Goal: Task Accomplishment & Management: Use online tool/utility

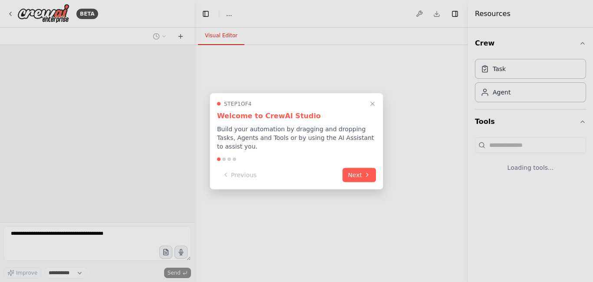
select select "****"
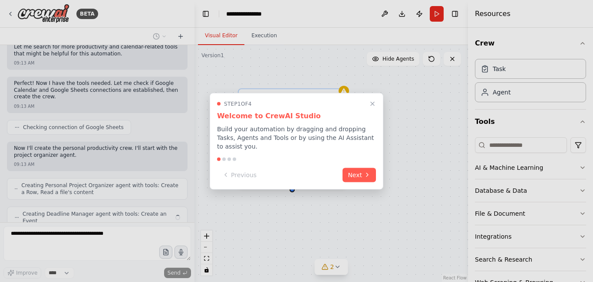
scroll to position [381, 0]
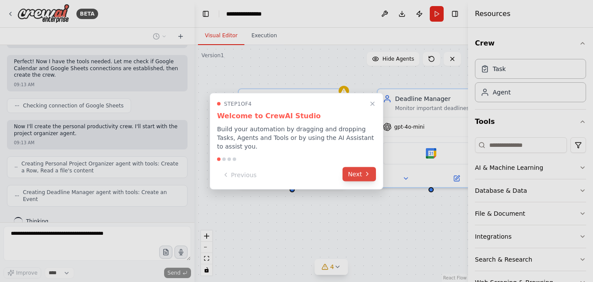
click at [363, 170] on button "Next" at bounding box center [358, 174] width 33 height 14
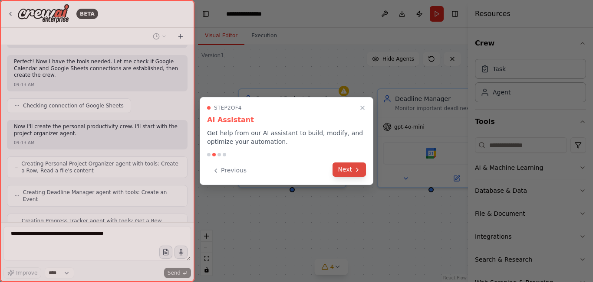
scroll to position [410, 0]
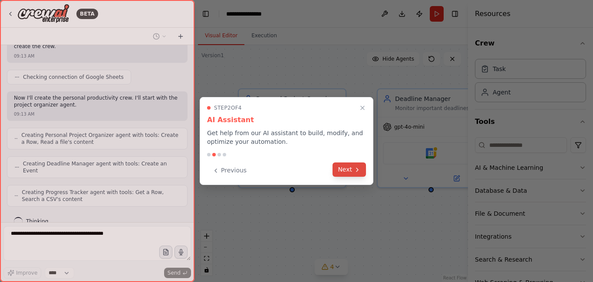
click at [355, 170] on icon at bounding box center [357, 170] width 7 height 7
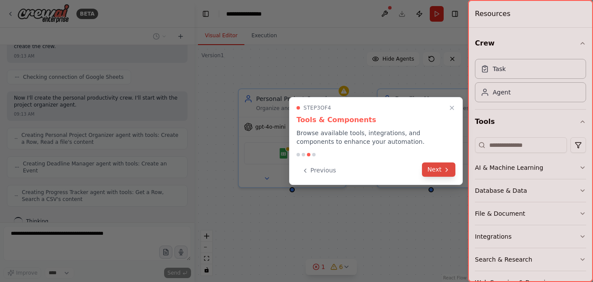
click at [431, 171] on button "Next" at bounding box center [438, 170] width 33 height 14
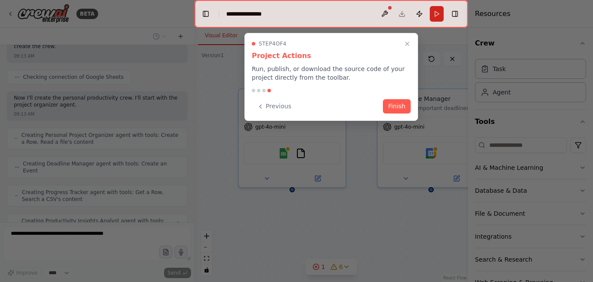
scroll to position [439, 0]
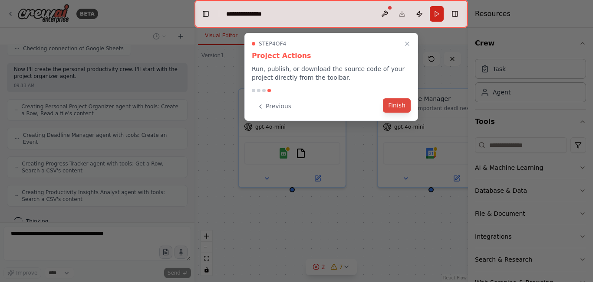
click at [396, 107] on button "Finish" at bounding box center [397, 105] width 28 height 14
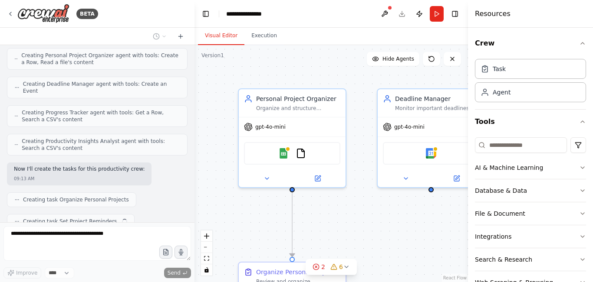
scroll to position [512, 0]
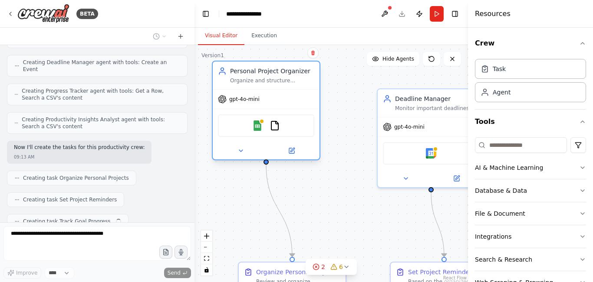
drag, startPoint x: 299, startPoint y: 111, endPoint x: 269, endPoint y: 89, distance: 37.1
click at [269, 89] on div "Personal Project Organizer Organize and structure {user_name}'s personal projec…" at bounding box center [266, 76] width 107 height 28
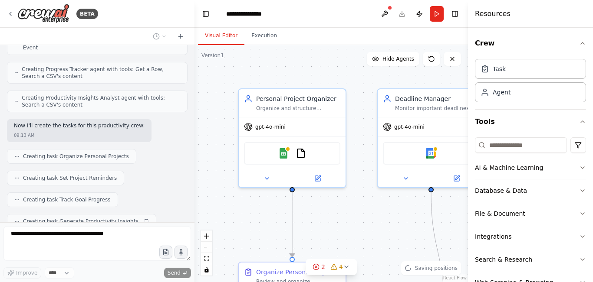
scroll to position [555, 0]
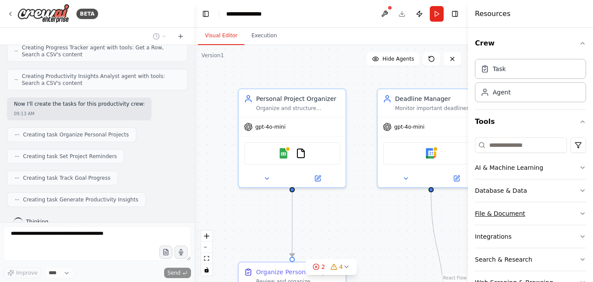
click at [579, 213] on icon "button" at bounding box center [582, 213] width 7 height 7
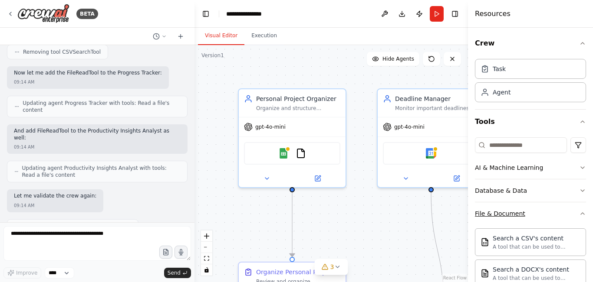
scroll to position [987, 0]
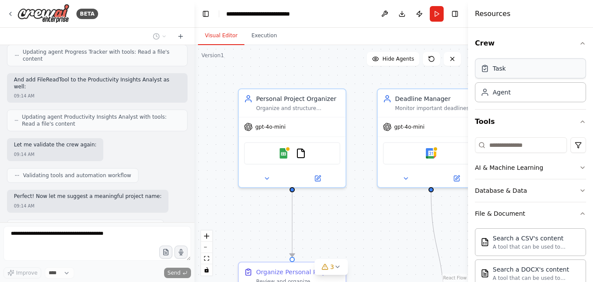
click at [522, 71] on div "Task" at bounding box center [530, 69] width 111 height 20
click at [521, 96] on div "Agent" at bounding box center [530, 92] width 111 height 20
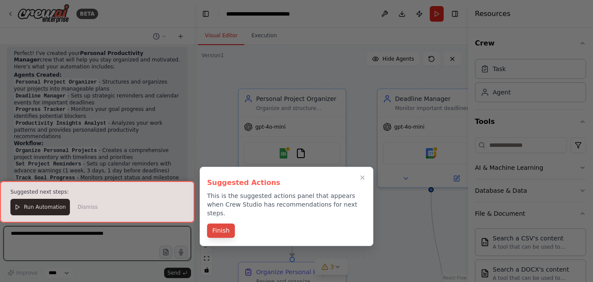
scroll to position [1196, 0]
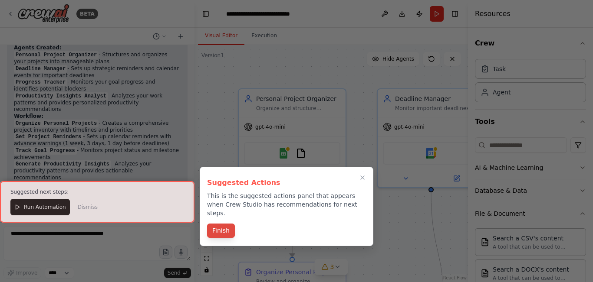
click at [220, 224] on button "Finish" at bounding box center [221, 231] width 28 height 14
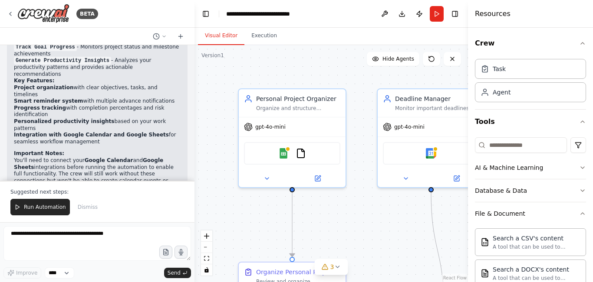
scroll to position [1319, 0]
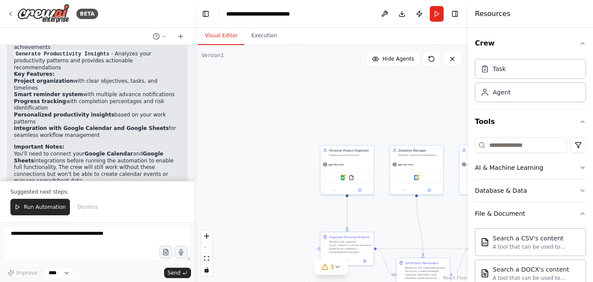
click at [206, 247] on div "React Flow controls" at bounding box center [206, 253] width 11 height 45
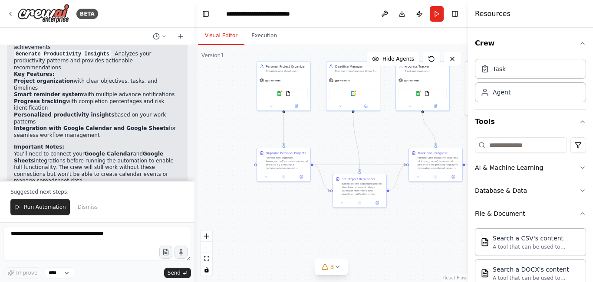
drag, startPoint x: 270, startPoint y: 201, endPoint x: 207, endPoint y: 117, distance: 105.3
click at [207, 117] on div ".deletable-edge-delete-btn { width: 20px; height: 20px; border: 0px solid #ffff…" at bounding box center [330, 163] width 273 height 237
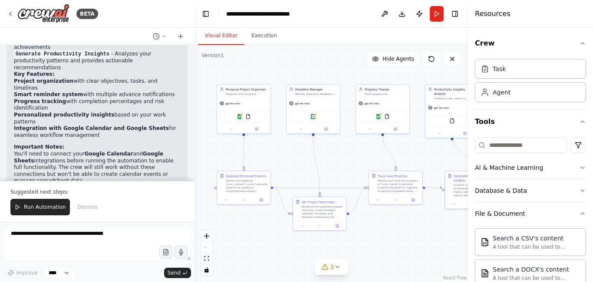
drag, startPoint x: 337, startPoint y: 143, endPoint x: 297, endPoint y: 166, distance: 46.1
click at [297, 166] on div ".deletable-edge-delete-btn { width: 20px; height: 20px; border: 0px solid #ffff…" at bounding box center [330, 163] width 273 height 237
click at [260, 38] on button "Execution" at bounding box center [263, 36] width 39 height 18
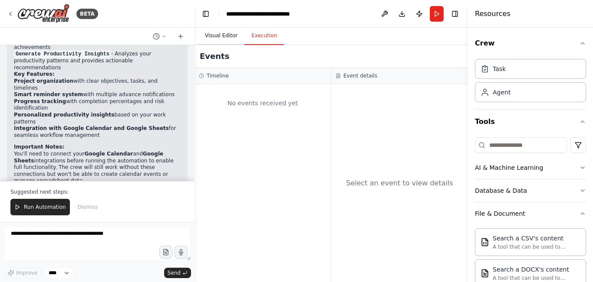
click at [226, 36] on button "Visual Editor" at bounding box center [221, 36] width 46 height 18
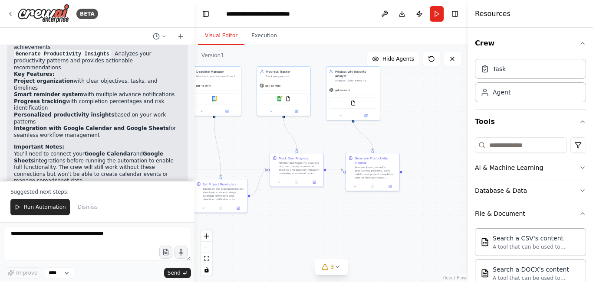
drag, startPoint x: 362, startPoint y: 154, endPoint x: 263, endPoint y: 137, distance: 100.5
click at [263, 137] on div ".deletable-edge-delete-btn { width: 20px; height: 20px; border: 0px solid #ffff…" at bounding box center [330, 163] width 273 height 237
click at [336, 267] on icon at bounding box center [336, 267] width 3 height 2
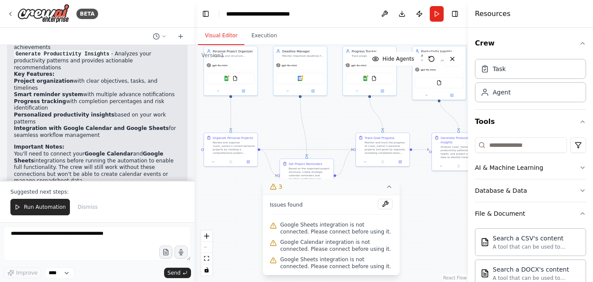
drag, startPoint x: 248, startPoint y: 145, endPoint x: 333, endPoint y: 125, distance: 87.9
click at [333, 125] on div ".deletable-edge-delete-btn { width: 20px; height: 20px; border: 0px solid #ffff…" at bounding box center [330, 163] width 273 height 237
click at [456, 14] on button "Toggle Right Sidebar" at bounding box center [455, 14] width 12 height 12
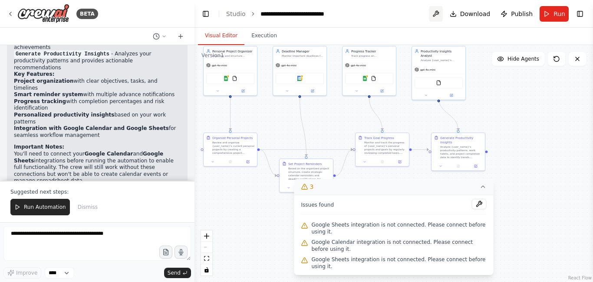
click at [441, 15] on button at bounding box center [436, 14] width 14 height 16
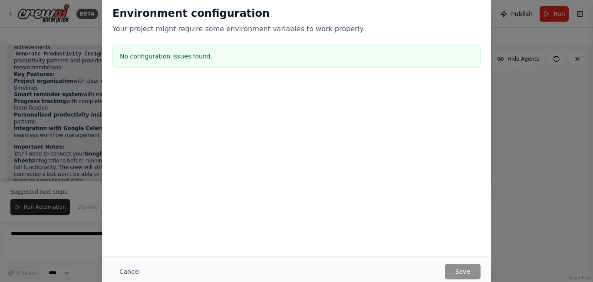
click at [205, 60] on h3 "No configuration issues found." at bounding box center [296, 56] width 353 height 9
click at [125, 271] on button "Cancel" at bounding box center [129, 272] width 34 height 16
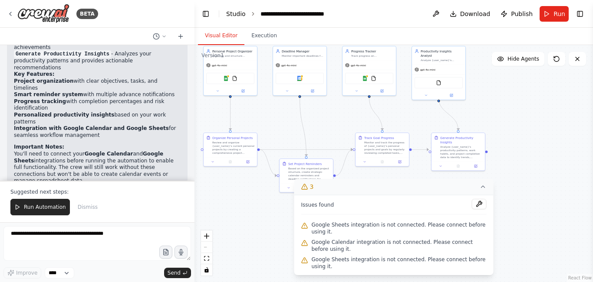
click at [233, 13] on link "Studio" at bounding box center [236, 13] width 20 height 7
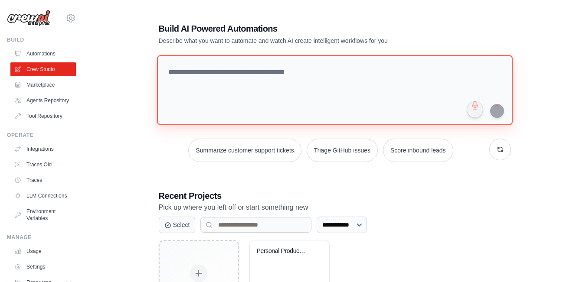
click at [197, 67] on textarea at bounding box center [335, 90] width 356 height 70
click at [188, 72] on textarea at bounding box center [335, 90] width 356 height 70
paste textarea "**********"
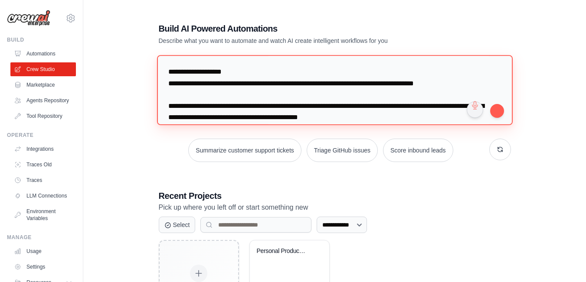
scroll to position [494, 0]
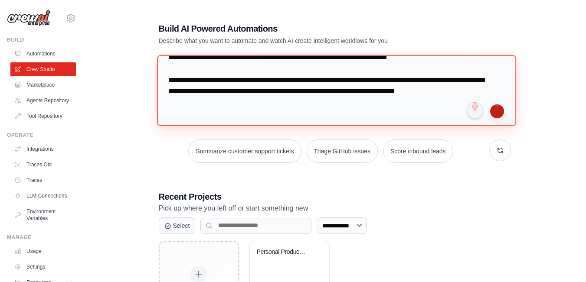
type textarea "**********"
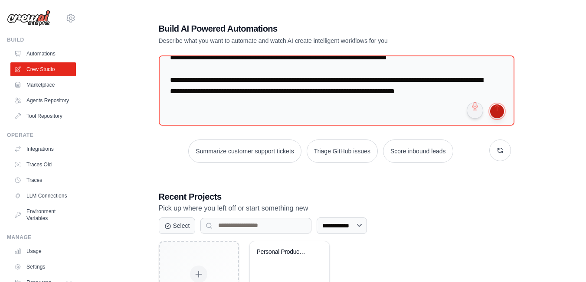
click at [499, 112] on button "submit" at bounding box center [497, 112] width 14 height 14
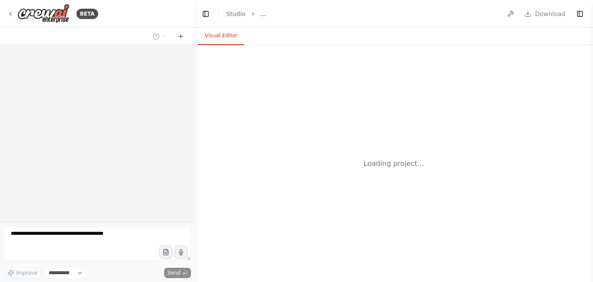
select select "****"
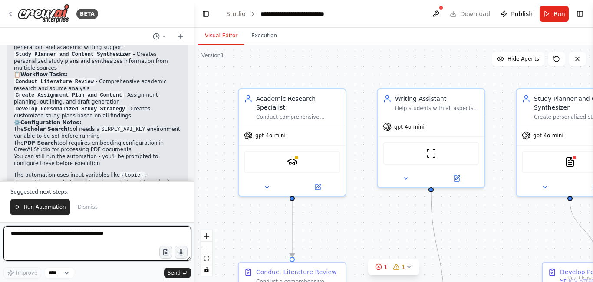
scroll to position [1176, 0]
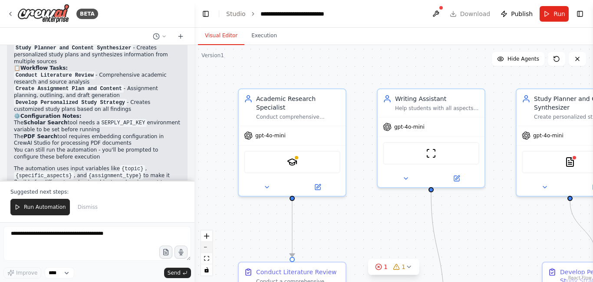
click at [209, 250] on button "zoom out" at bounding box center [206, 247] width 11 height 11
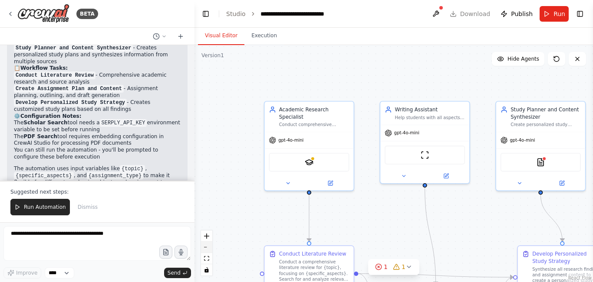
click at [209, 250] on button "zoom out" at bounding box center [206, 247] width 11 height 11
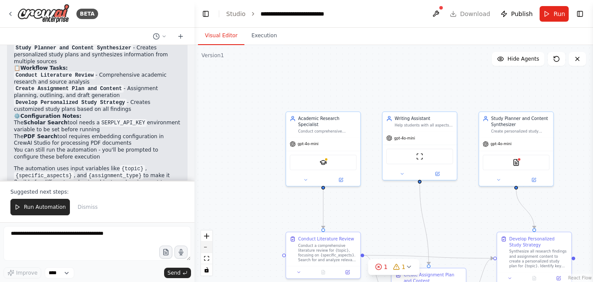
click at [209, 250] on button "zoom out" at bounding box center [206, 247] width 11 height 11
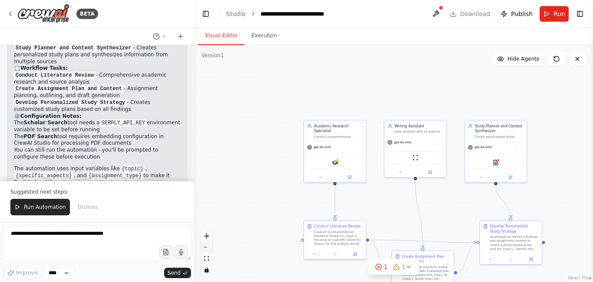
click at [209, 250] on button "zoom out" at bounding box center [206, 247] width 11 height 11
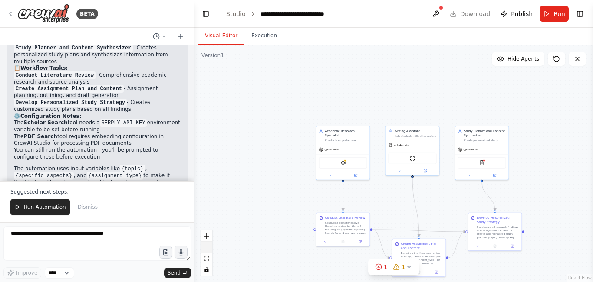
click at [209, 250] on div "React Flow controls" at bounding box center [206, 253] width 11 height 45
click at [205, 235] on icon "zoom in" at bounding box center [206, 236] width 5 height 5
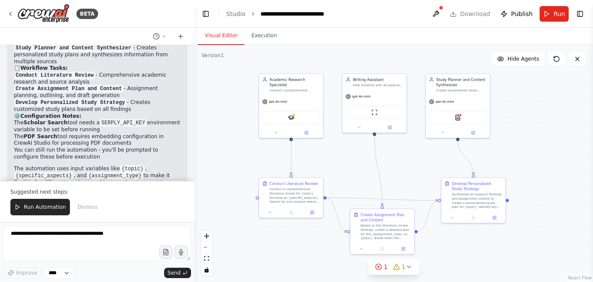
drag, startPoint x: 292, startPoint y: 194, endPoint x: 253, endPoint y: 154, distance: 55.9
click at [253, 154] on div ".deletable-edge-delete-btn { width: 20px; height: 20px; border: 0px solid #ffff…" at bounding box center [393, 163] width 398 height 237
click at [295, 115] on div "SerplyScholarSearchTool" at bounding box center [291, 116] width 58 height 13
click at [291, 114] on img at bounding box center [291, 117] width 6 height 6
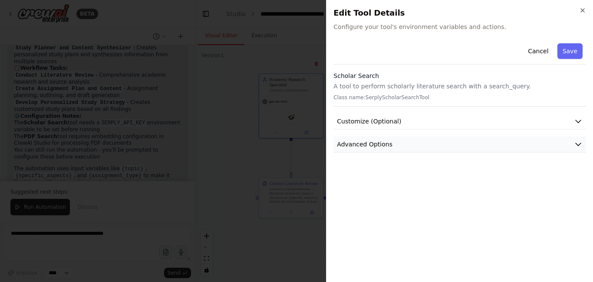
click at [582, 142] on button "Advanced Options" at bounding box center [459, 145] width 253 height 16
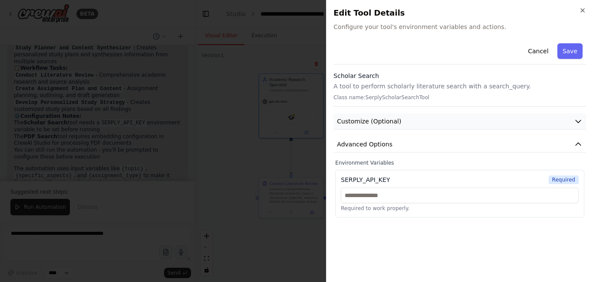
click at [579, 119] on icon "button" at bounding box center [578, 121] width 9 height 9
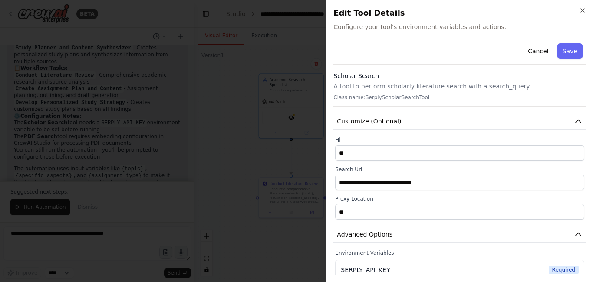
click at [443, 220] on div "**********" at bounding box center [459, 174] width 253 height 268
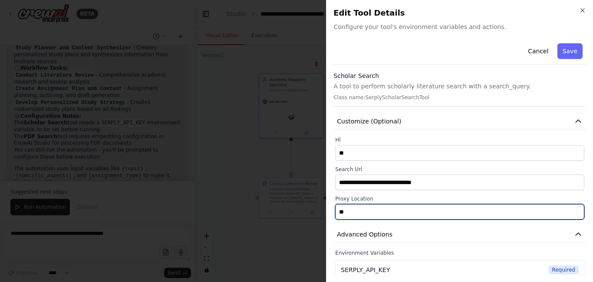
click at [370, 209] on input "**" at bounding box center [459, 212] width 249 height 16
type input "*"
type input "***"
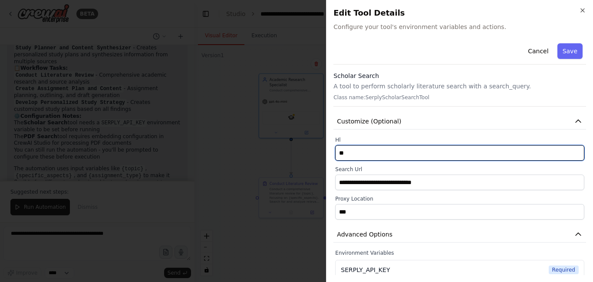
click at [353, 152] on input "**" at bounding box center [459, 153] width 249 height 16
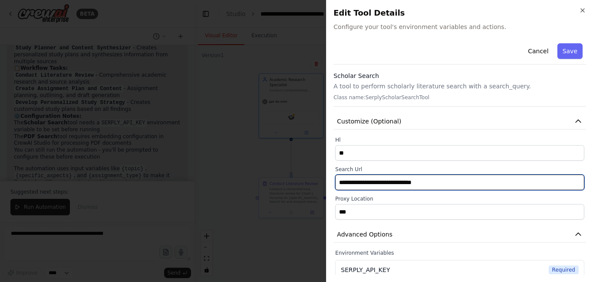
click at [404, 187] on input "**********" at bounding box center [459, 183] width 249 height 16
click at [437, 180] on input "**********" at bounding box center [459, 183] width 249 height 16
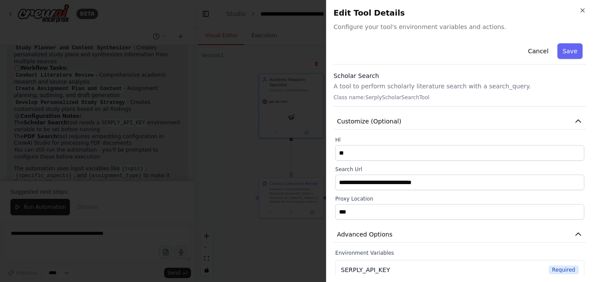
click at [221, 168] on div at bounding box center [296, 141] width 593 height 282
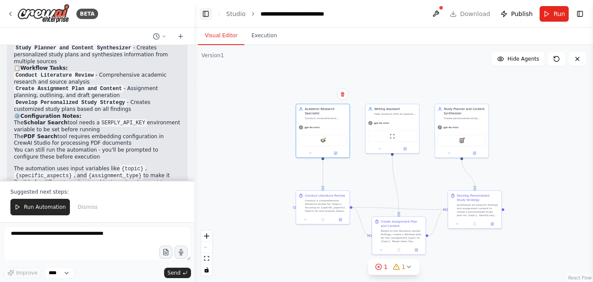
click at [204, 12] on button "Toggle Left Sidebar" at bounding box center [206, 14] width 12 height 12
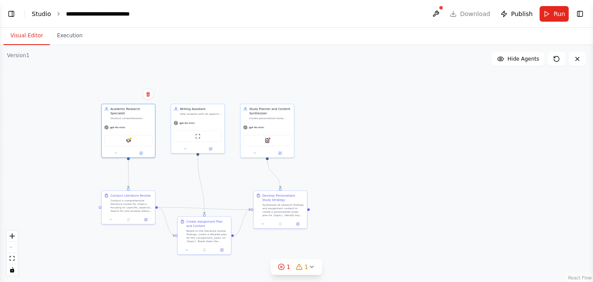
click at [46, 15] on link "Studio" at bounding box center [42, 13] width 20 height 7
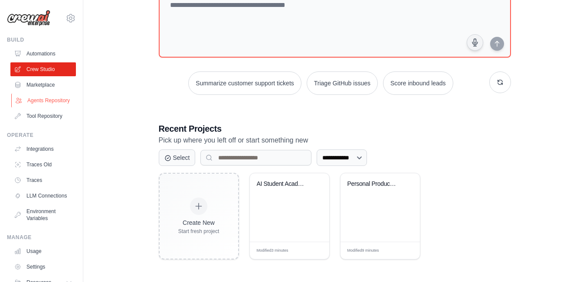
click at [36, 104] on link "Agents Repository" at bounding box center [44, 101] width 66 height 14
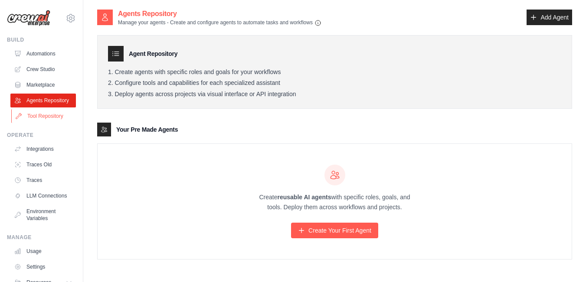
click at [44, 123] on link "Tool Repository" at bounding box center [44, 116] width 66 height 14
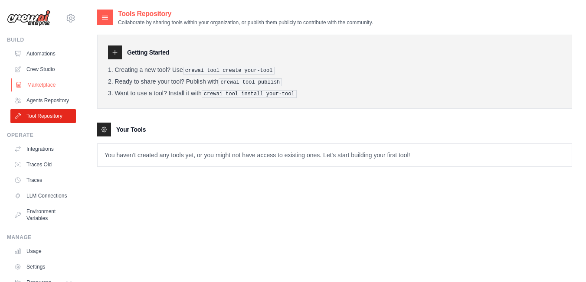
click at [43, 87] on link "Marketplace" at bounding box center [44, 85] width 66 height 14
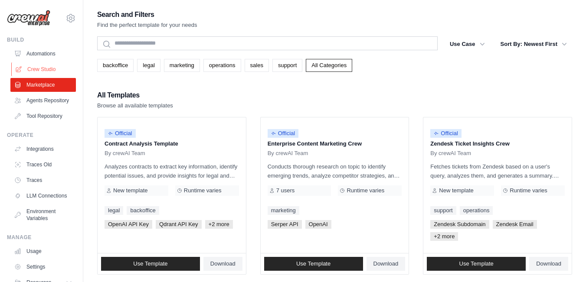
click at [36, 65] on link "Crew Studio" at bounding box center [44, 69] width 66 height 14
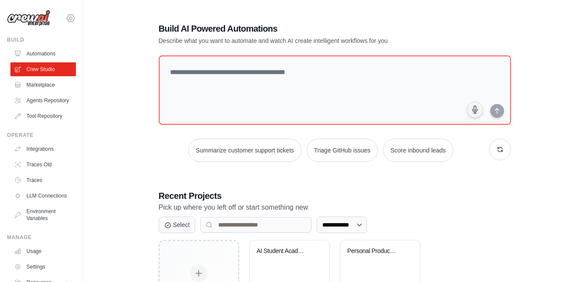
click at [66, 19] on icon at bounding box center [71, 18] width 10 height 10
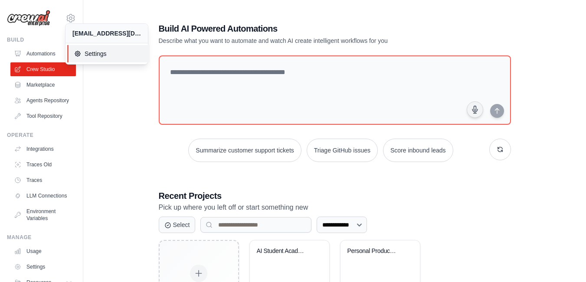
click at [86, 52] on span "Settings" at bounding box center [108, 53] width 69 height 9
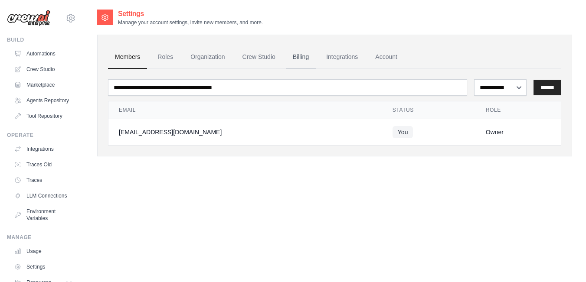
click at [295, 56] on link "Billing" at bounding box center [301, 57] width 30 height 23
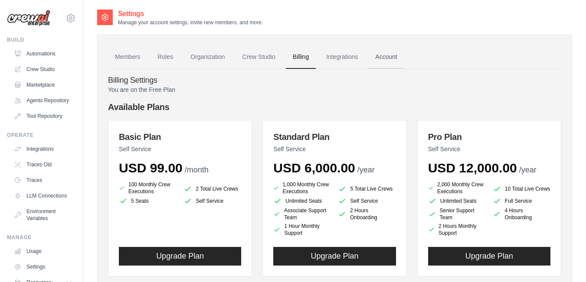
click at [390, 61] on link "Account" at bounding box center [386, 57] width 36 height 23
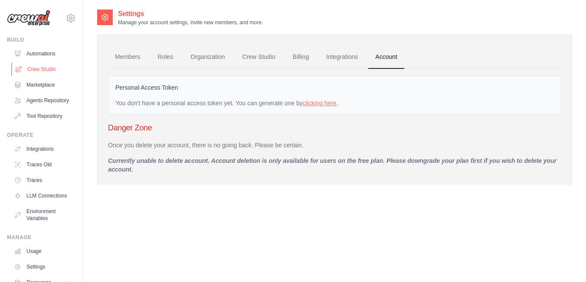
click at [39, 69] on link "Crew Studio" at bounding box center [44, 69] width 66 height 14
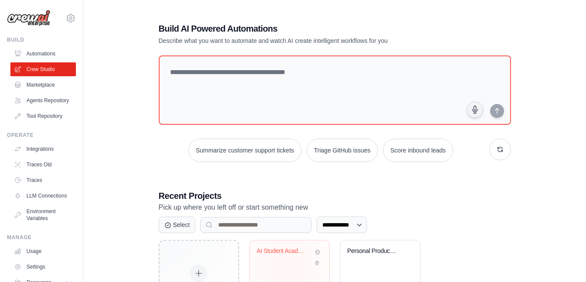
click at [287, 269] on div "AI Student Academic Assistant" at bounding box center [289, 275] width 79 height 69
click at [287, 268] on div "AI Student Academic Assistant" at bounding box center [289, 275] width 79 height 69
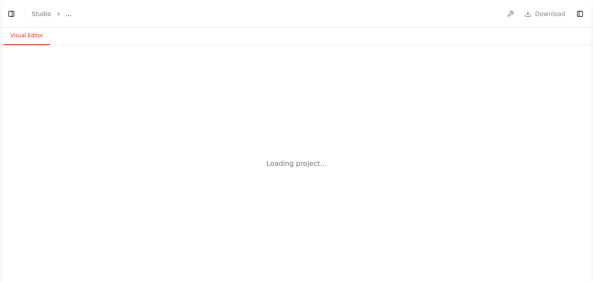
select select "****"
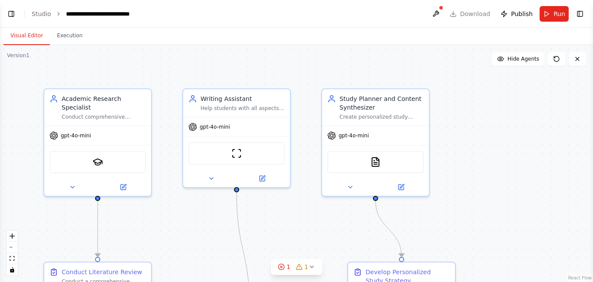
scroll to position [1017, 0]
click at [372, 108] on div "Study Planner and Content Synthesizer" at bounding box center [381, 101] width 84 height 17
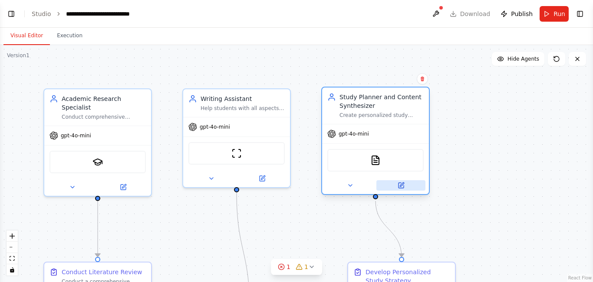
click at [404, 188] on icon at bounding box center [400, 185] width 5 height 5
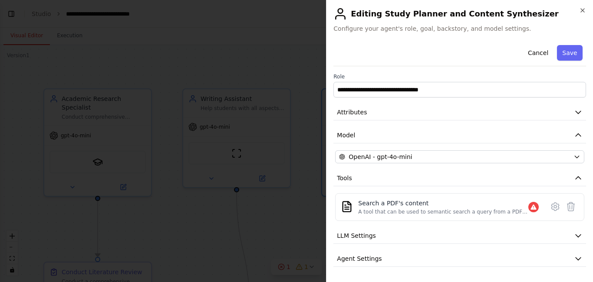
click at [457, 14] on h2 "Editing Study Planner and Content Synthesizer" at bounding box center [459, 14] width 253 height 14
click at [575, 112] on icon "button" at bounding box center [578, 112] width 9 height 9
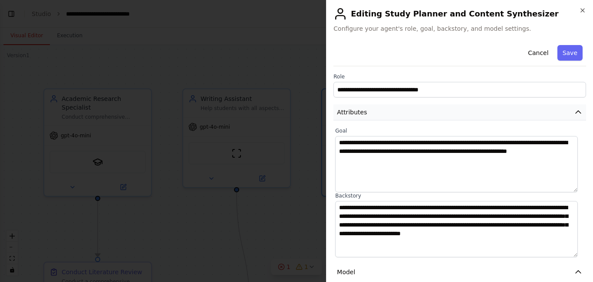
click at [574, 112] on icon "button" at bounding box center [578, 112] width 9 height 9
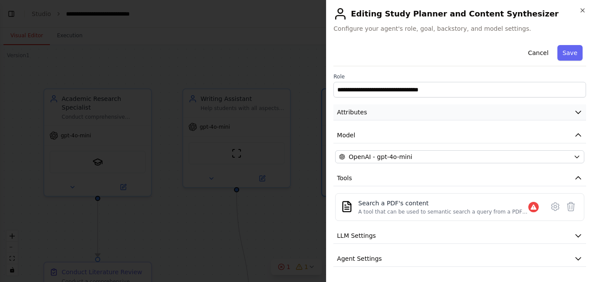
click at [575, 112] on icon "button" at bounding box center [577, 113] width 5 height 3
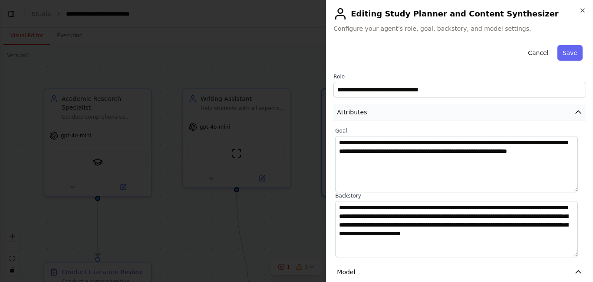
click at [574, 112] on icon "button" at bounding box center [578, 112] width 9 height 9
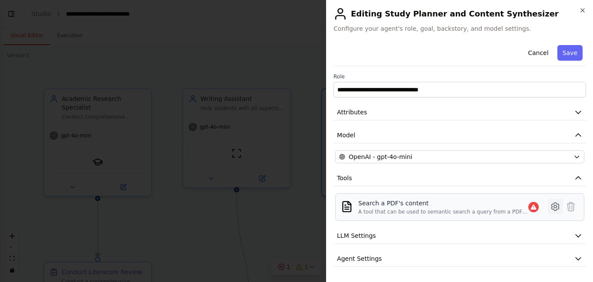
click at [551, 206] on icon at bounding box center [555, 207] width 10 height 10
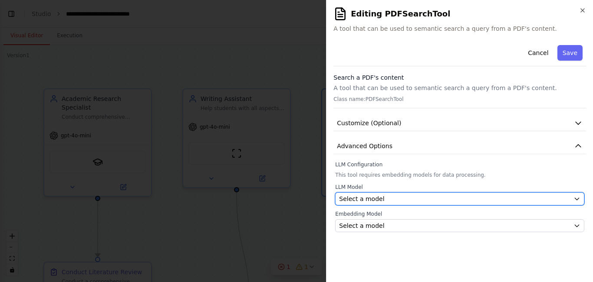
click at [578, 201] on icon "button" at bounding box center [576, 199] width 7 height 7
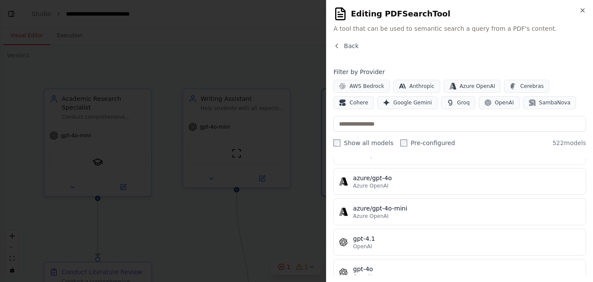
scroll to position [0, 0]
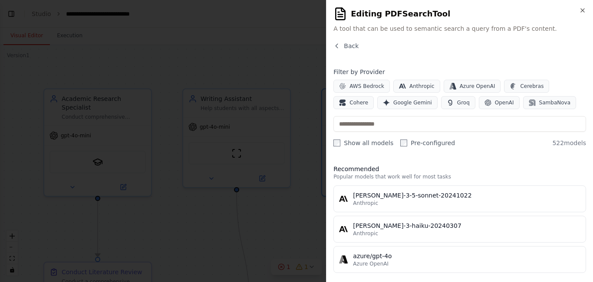
click at [379, 34] on div "Close Editing PDFSearchTool A tool that can be used to semantic search a query …" at bounding box center [459, 141] width 267 height 282
click at [335, 45] on icon "button" at bounding box center [336, 46] width 7 height 7
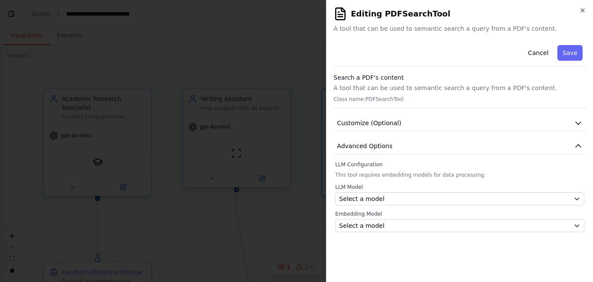
click at [294, 56] on div at bounding box center [296, 141] width 593 height 282
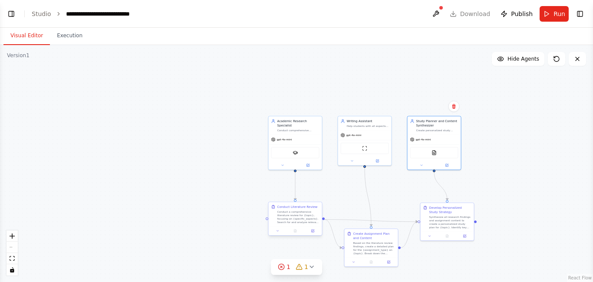
click at [289, 222] on div "Conduct a comprehensive literature review for {topic}, focusing on {specific_as…" at bounding box center [298, 217] width 42 height 14
click at [314, 232] on icon at bounding box center [312, 231] width 3 height 3
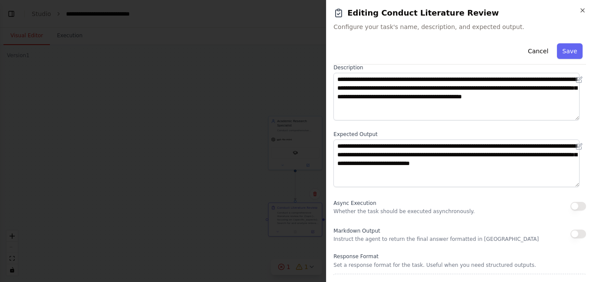
scroll to position [64, 0]
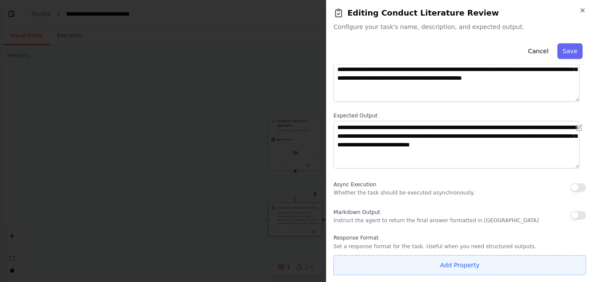
click at [412, 265] on button "Add Property" at bounding box center [459, 266] width 253 height 20
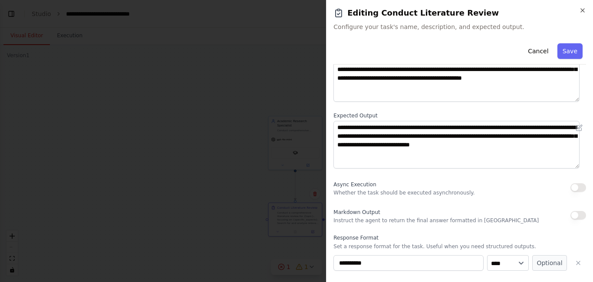
scroll to position [87, 0]
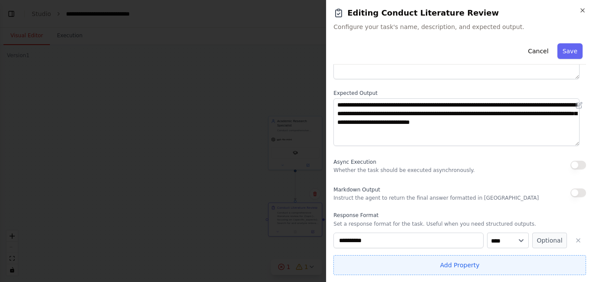
click at [456, 267] on button "Add Property" at bounding box center [459, 266] width 253 height 20
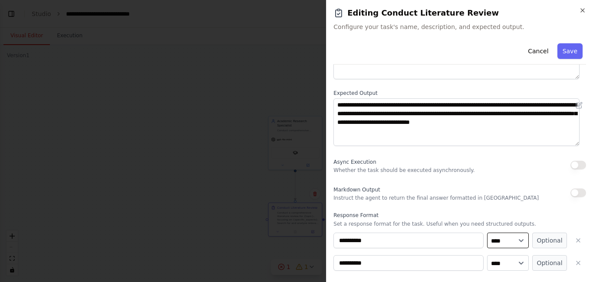
click at [515, 238] on select "**** ******* ******* **** ******" at bounding box center [508, 241] width 42 height 16
click at [541, 240] on button "Optional" at bounding box center [549, 241] width 35 height 16
click at [541, 240] on button "Required" at bounding box center [549, 241] width 35 height 16
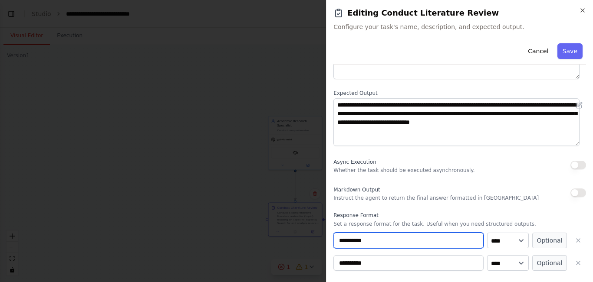
click at [400, 243] on input "**********" at bounding box center [408, 241] width 150 height 16
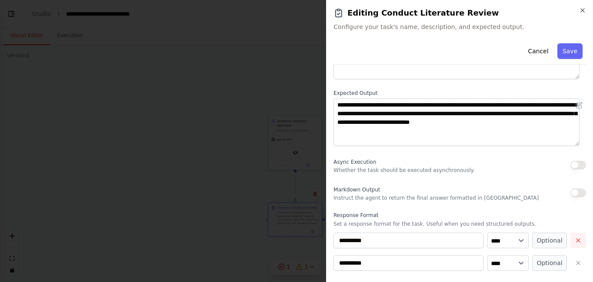
click at [575, 240] on button "button" at bounding box center [578, 241] width 16 height 16
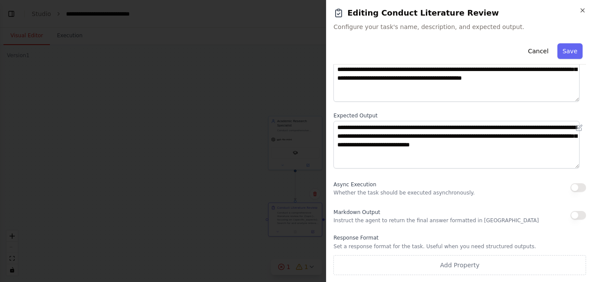
click at [404, 236] on label "Response Format" at bounding box center [459, 238] width 253 height 7
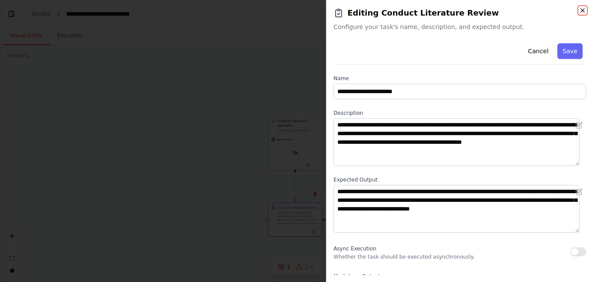
click at [582, 9] on icon "button" at bounding box center [582, 10] width 7 height 7
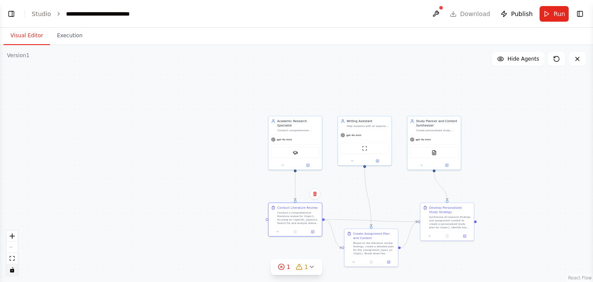
click at [11, 272] on icon "toggle interactivity" at bounding box center [12, 270] width 4 height 5
click at [529, 57] on span "Hide Agents" at bounding box center [523, 59] width 32 height 7
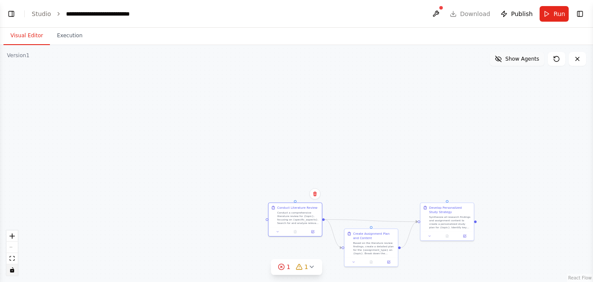
click at [529, 57] on span "Show Agents" at bounding box center [522, 59] width 34 height 7
drag, startPoint x: 494, startPoint y: 151, endPoint x: 67, endPoint y: 148, distance: 427.0
click at [67, 148] on div ".deletable-edge-delete-btn { width: 20px; height: 20px; border: 0px solid #ffff…" at bounding box center [296, 163] width 593 height 237
drag, startPoint x: 207, startPoint y: 230, endPoint x: 177, endPoint y: 232, distance: 30.9
click at [182, 231] on div ".deletable-edge-delete-btn { width: 20px; height: 20px; border: 0px solid #ffff…" at bounding box center [296, 163] width 593 height 237
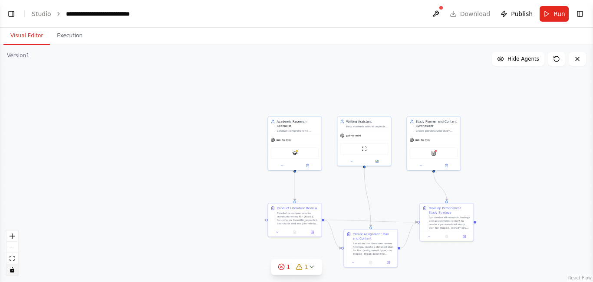
click at [87, 76] on div ".deletable-edge-delete-btn { width: 20px; height: 20px; border: 0px solid #ffff…" at bounding box center [296, 163] width 593 height 237
click at [87, 78] on div ".deletable-edge-delete-btn { width: 20px; height: 20px; border: 0px solid #ffff…" at bounding box center [296, 163] width 593 height 237
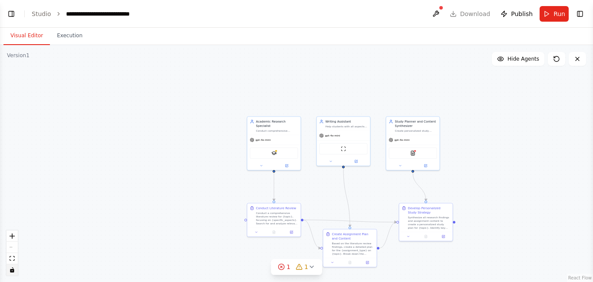
drag, startPoint x: 87, startPoint y: 78, endPoint x: 92, endPoint y: 77, distance: 4.9
click at [92, 77] on div ".deletable-edge-delete-btn { width: 20px; height: 20px; border: 0px solid #ffff…" at bounding box center [296, 163] width 593 height 237
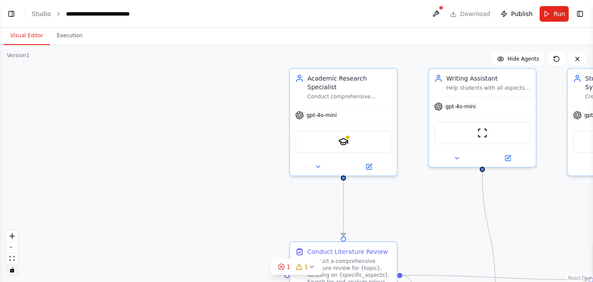
drag, startPoint x: 207, startPoint y: 185, endPoint x: 46, endPoint y: 101, distance: 180.7
click at [43, 99] on div ".deletable-edge-delete-btn { width: 20px; height: 20px; border: 0px solid #ffff…" at bounding box center [296, 163] width 593 height 237
click at [317, 161] on button at bounding box center [317, 166] width 49 height 10
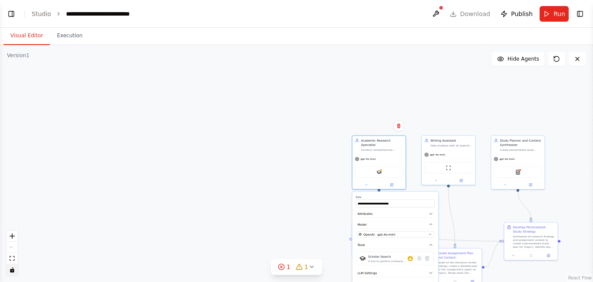
click at [215, 191] on div ".deletable-edge-delete-btn { width: 20px; height: 20px; border: 0px solid #ffff…" at bounding box center [296, 163] width 593 height 237
click at [238, 166] on div ".deletable-edge-delete-btn { width: 20px; height: 20px; border: 0px solid #ffff…" at bounding box center [296, 163] width 593 height 237
click at [70, 41] on button "Execution" at bounding box center [69, 36] width 39 height 18
